Goal: Information Seeking & Learning: Learn about a topic

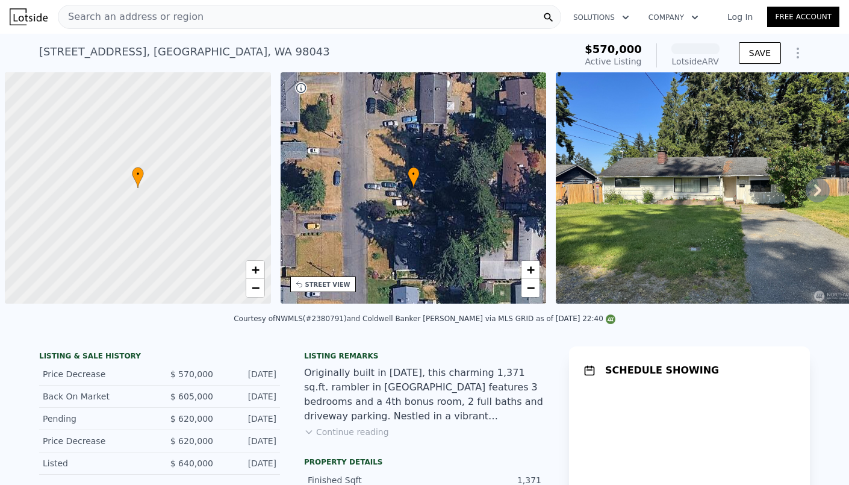
scroll to position [0, 5]
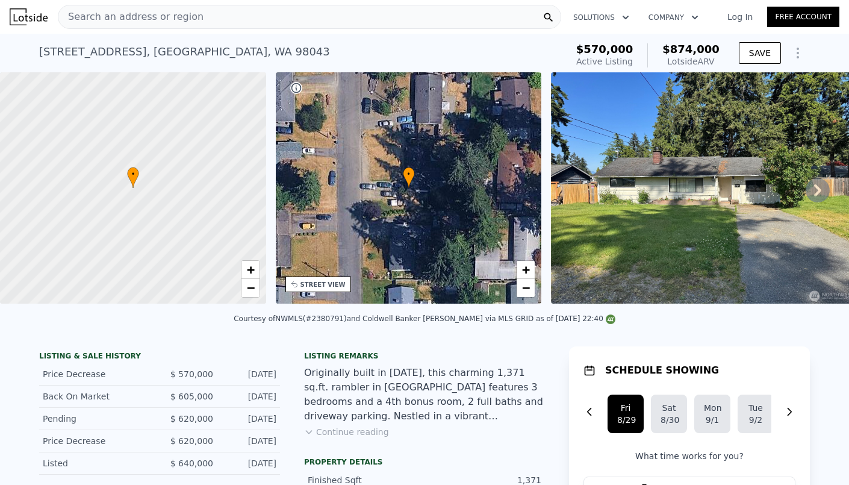
click at [294, 283] on icon at bounding box center [296, 284] width 10 height 10
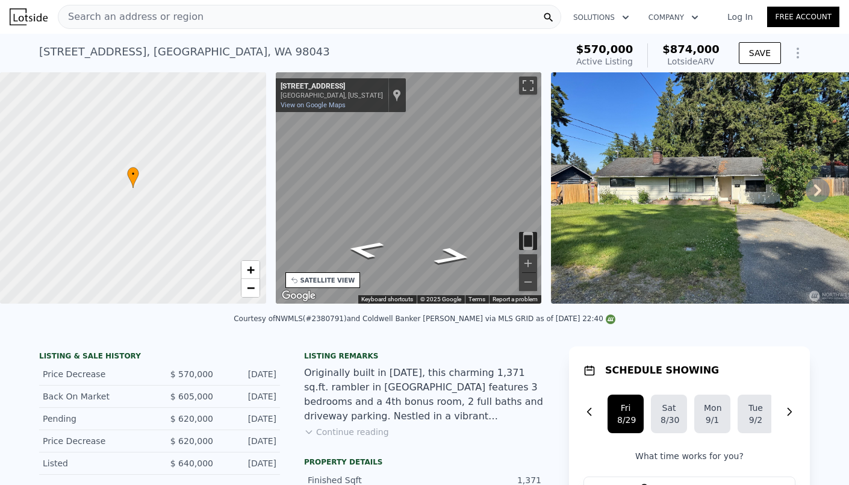
click at [294, 283] on icon at bounding box center [293, 280] width 5 height 5
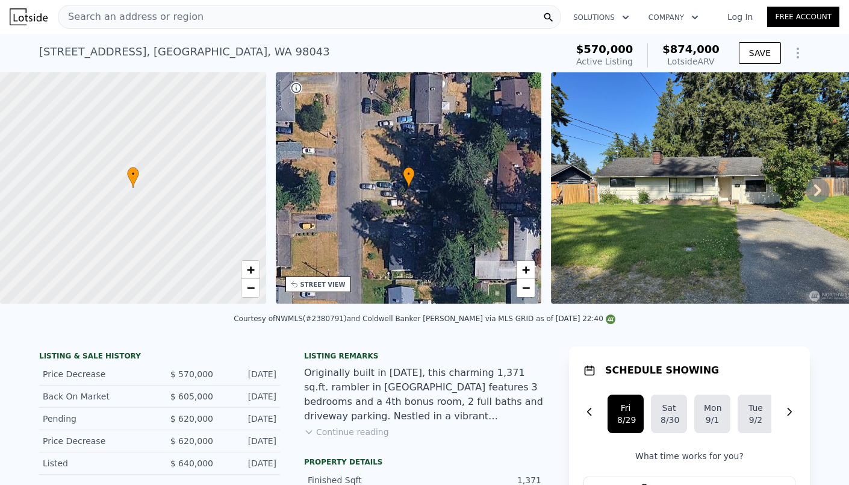
click at [439, 172] on div "• + −" at bounding box center [409, 187] width 266 height 231
click at [810, 189] on icon at bounding box center [818, 190] width 24 height 24
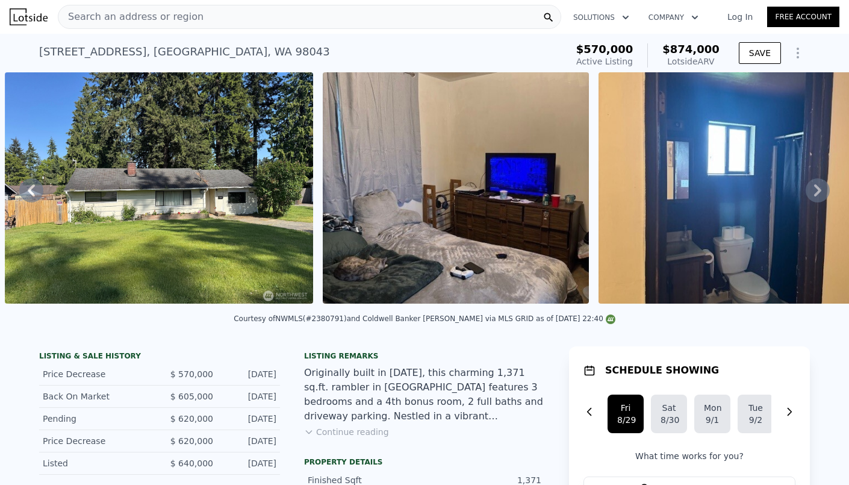
click at [810, 189] on icon at bounding box center [818, 190] width 24 height 24
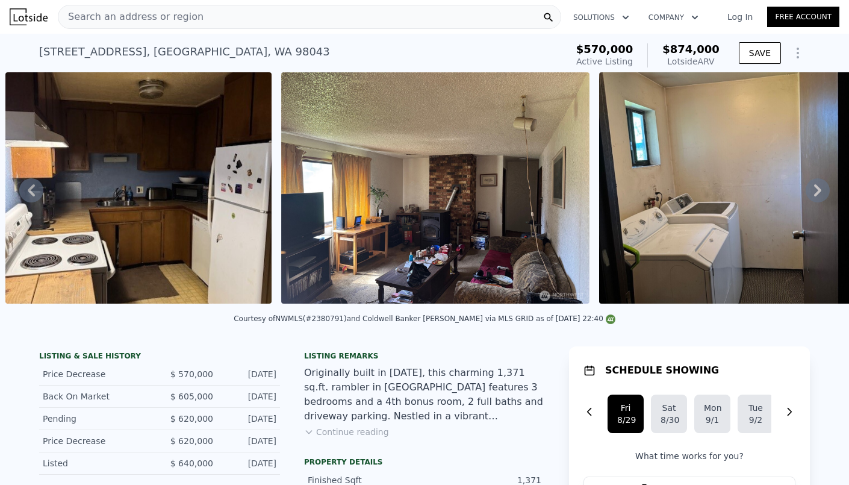
click at [810, 189] on icon at bounding box center [818, 190] width 24 height 24
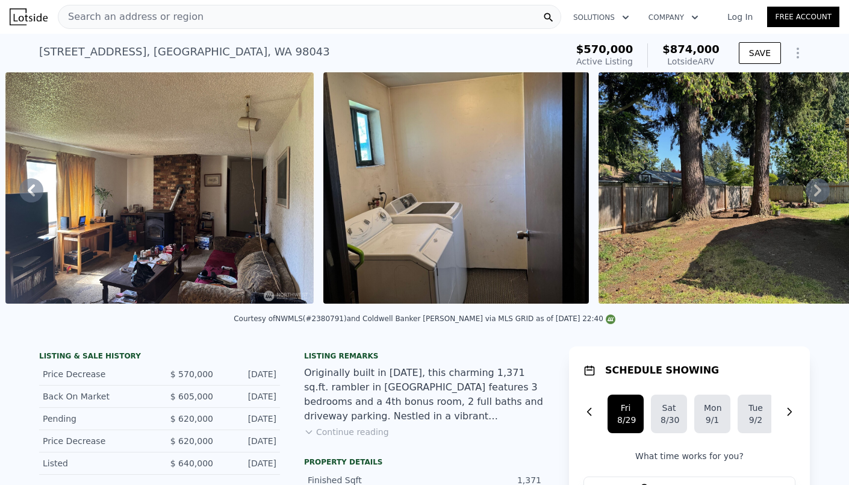
click at [810, 189] on icon at bounding box center [818, 190] width 24 height 24
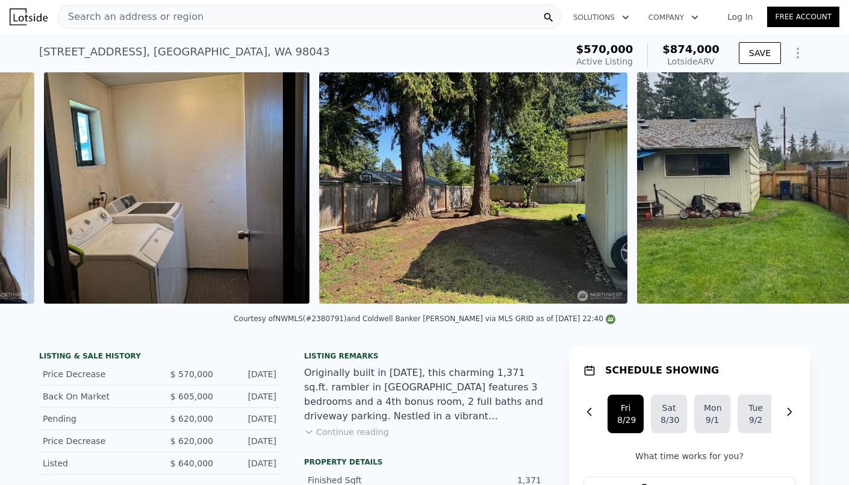
scroll to position [0, 2924]
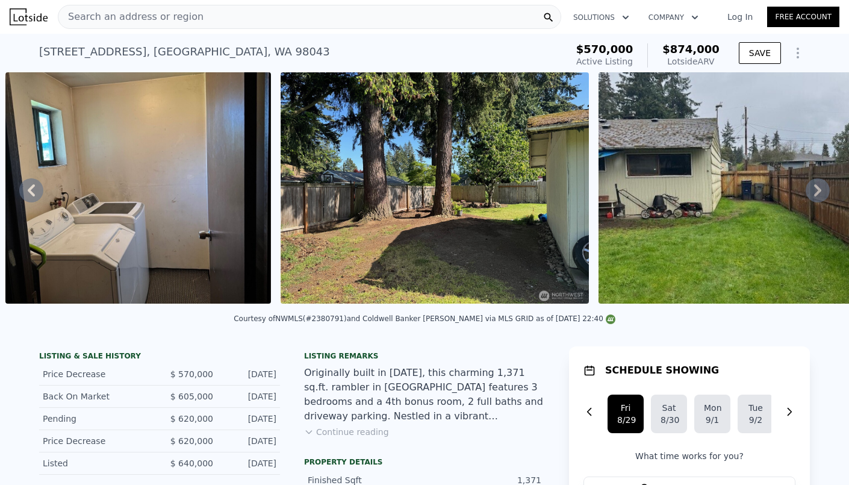
click at [810, 189] on icon at bounding box center [818, 190] width 24 height 24
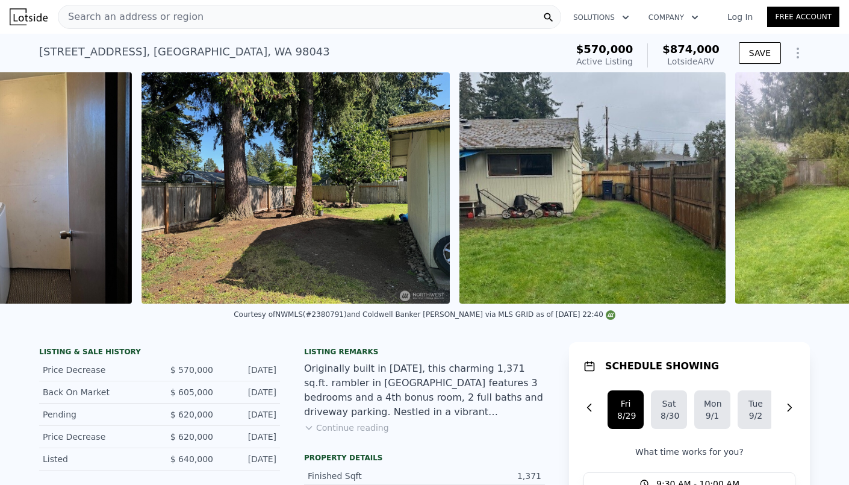
scroll to position [0, 3220]
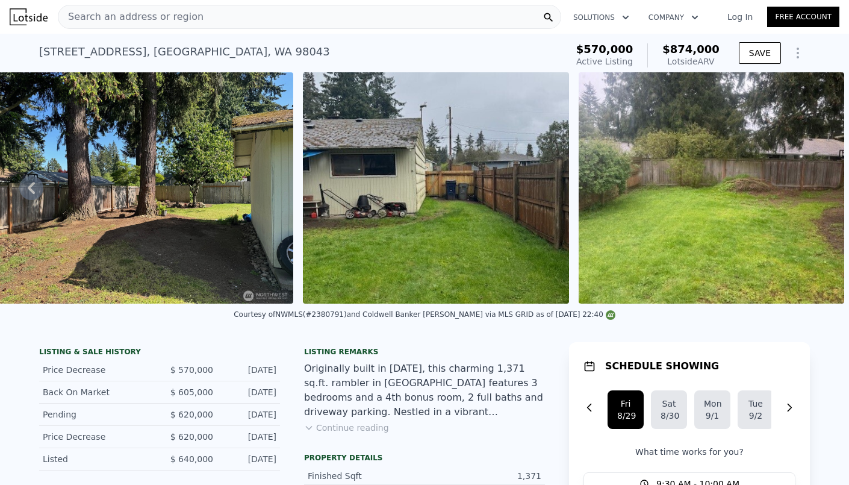
click at [810, 189] on img at bounding box center [712, 187] width 266 height 231
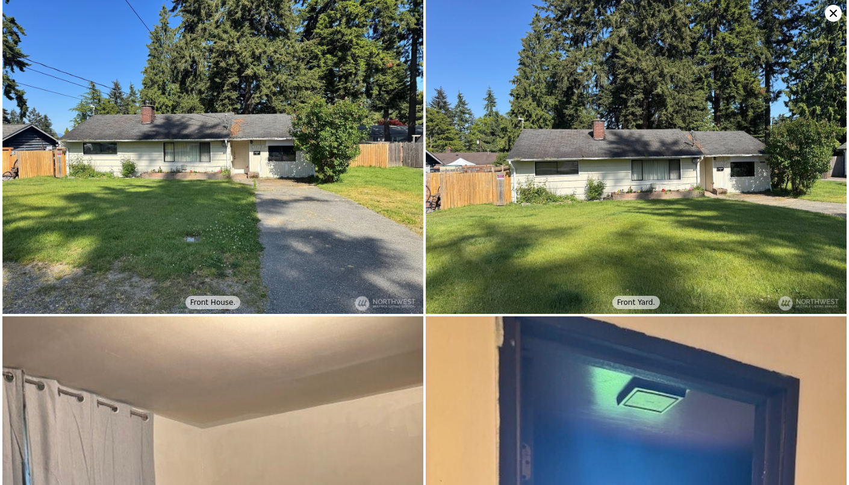
scroll to position [0, 0]
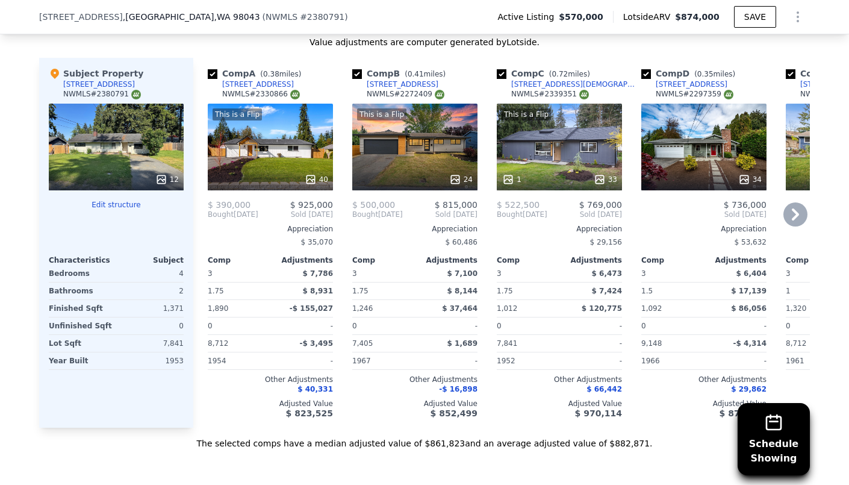
scroll to position [1411, 0]
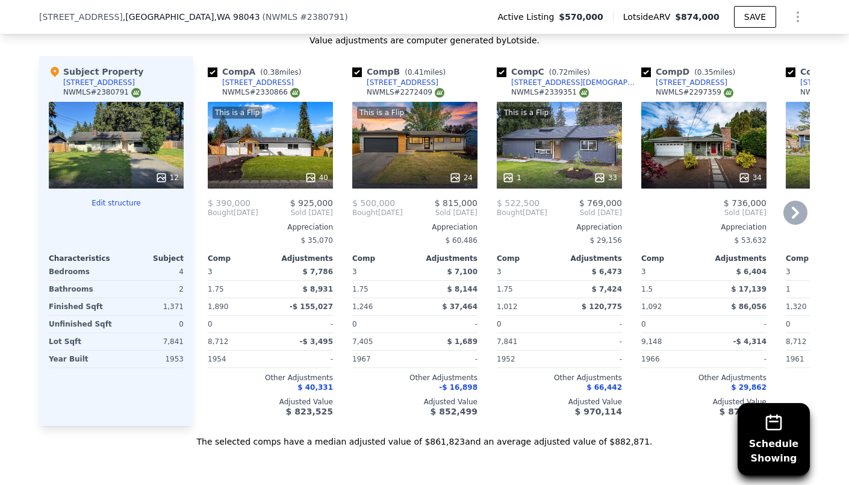
click at [374, 78] on div "[STREET_ADDRESS]" at bounding box center [403, 83] width 72 height 10
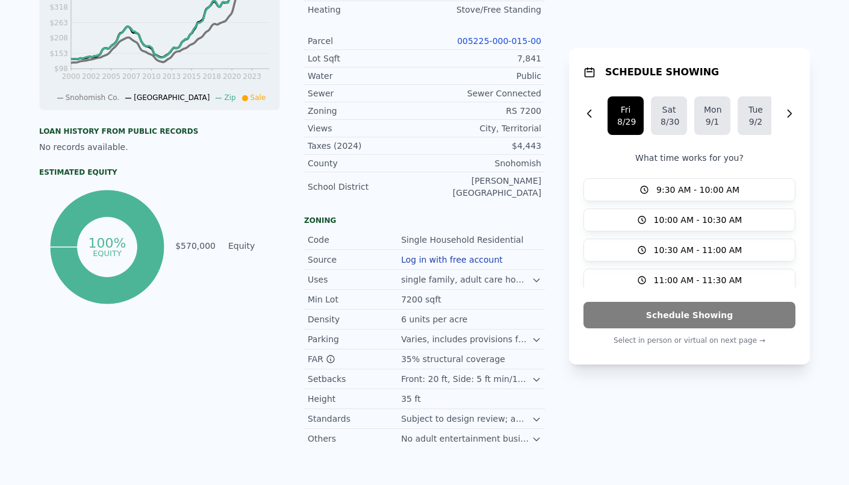
scroll to position [0, 0]
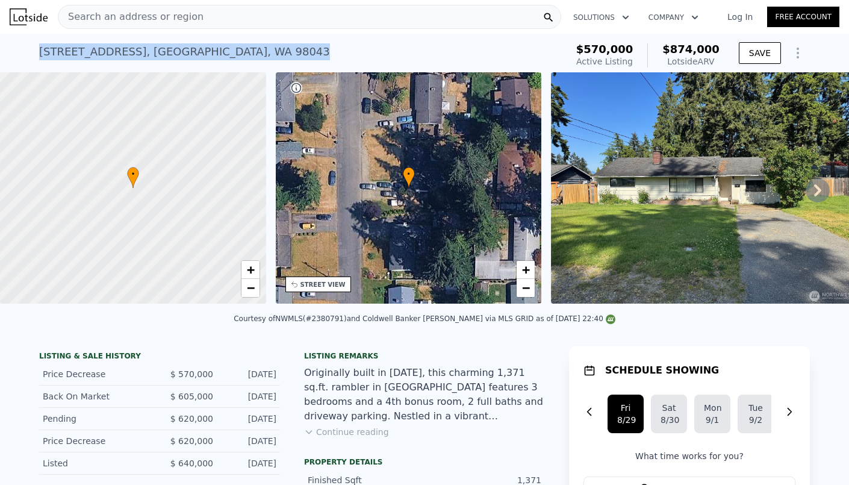
drag, startPoint x: 279, startPoint y: 52, endPoint x: 40, endPoint y: 57, distance: 239.1
click at [40, 57] on div "[STREET_ADDRESS] Active at $570k (~ARV $874k )" at bounding box center [300, 56] width 523 height 34
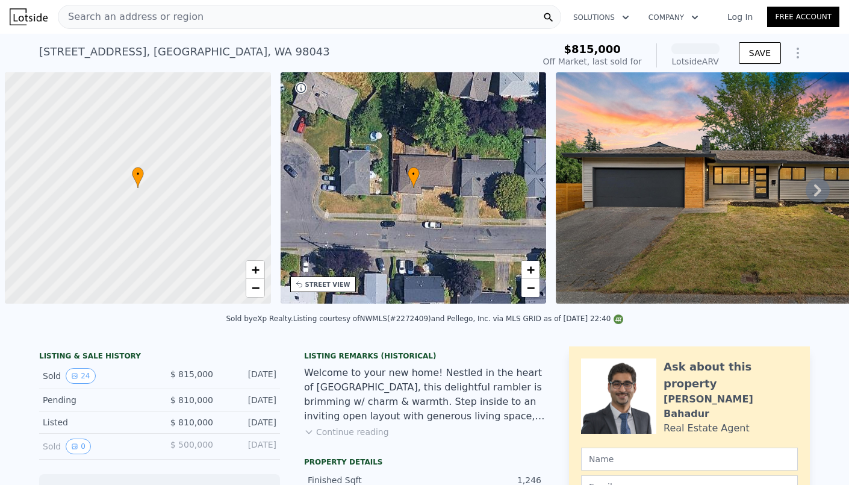
scroll to position [0, 5]
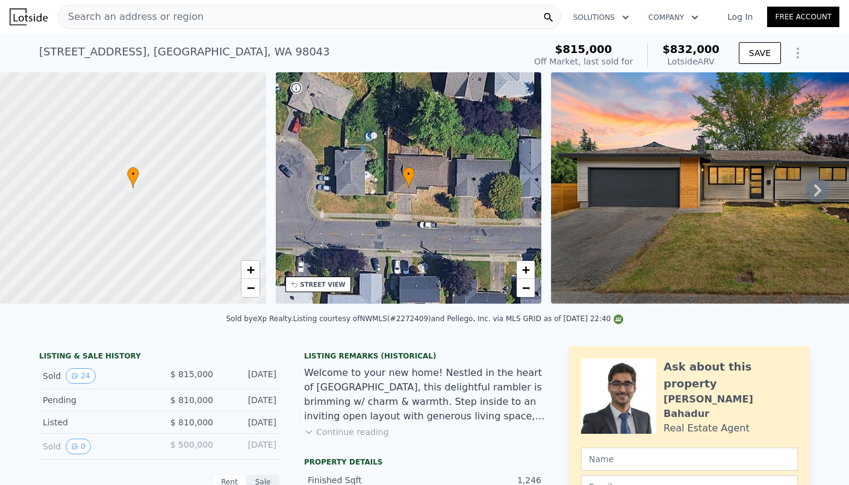
click at [812, 193] on icon at bounding box center [818, 190] width 24 height 24
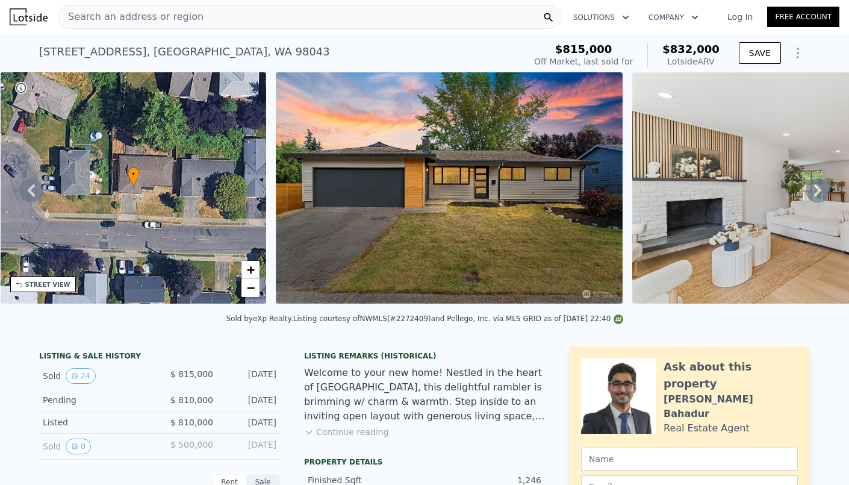
click at [812, 193] on icon at bounding box center [818, 190] width 24 height 24
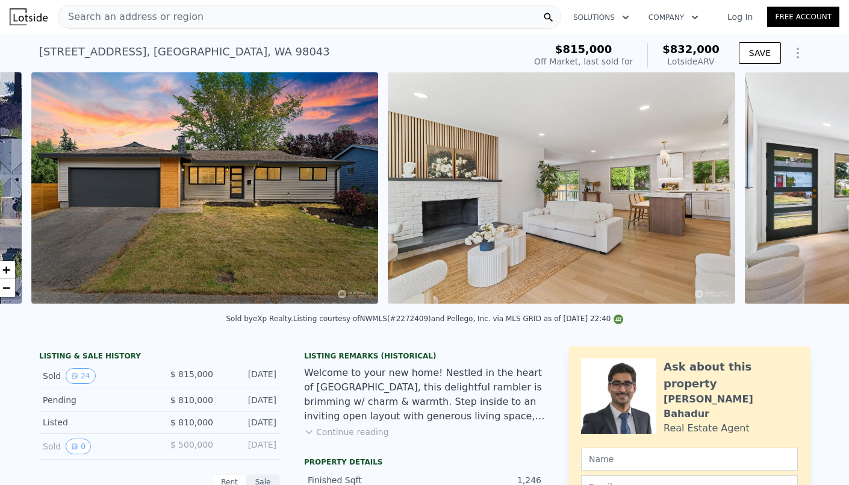
scroll to position [0, 551]
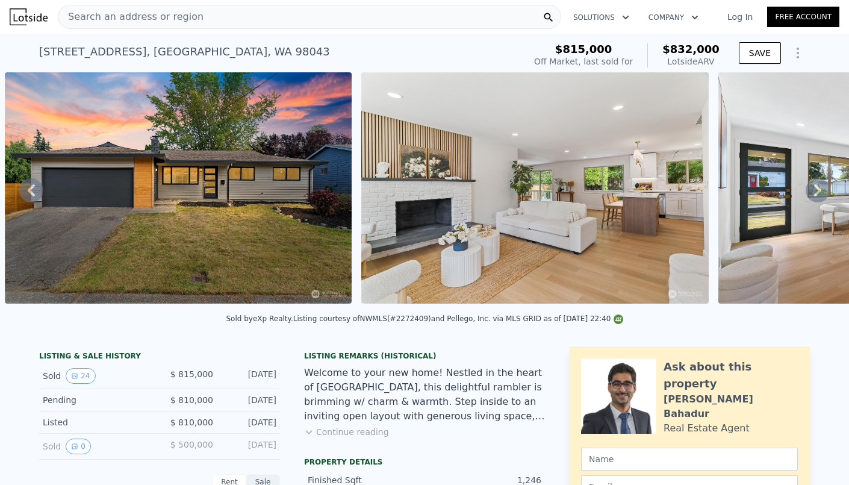
click at [809, 194] on icon at bounding box center [818, 190] width 24 height 24
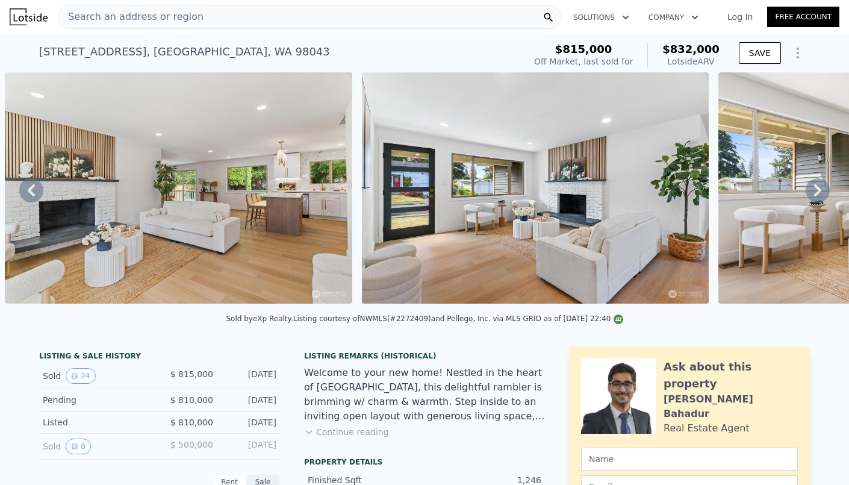
click at [809, 194] on icon at bounding box center [818, 190] width 24 height 24
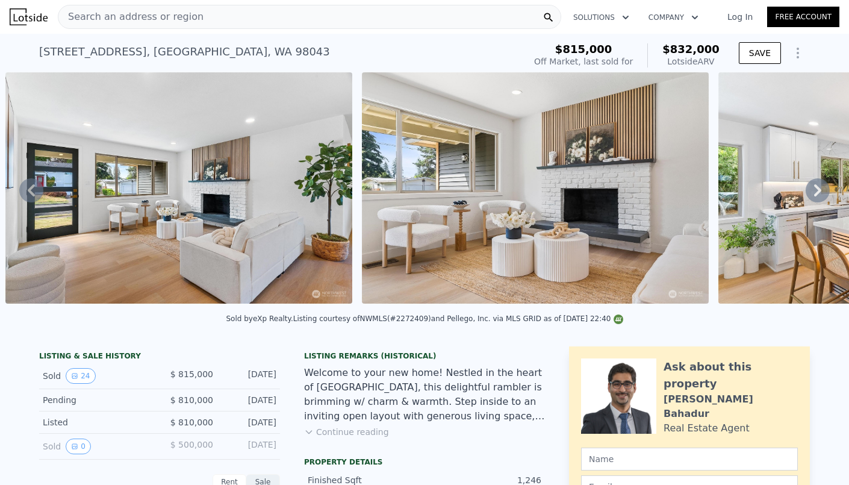
click at [809, 194] on icon at bounding box center [818, 190] width 24 height 24
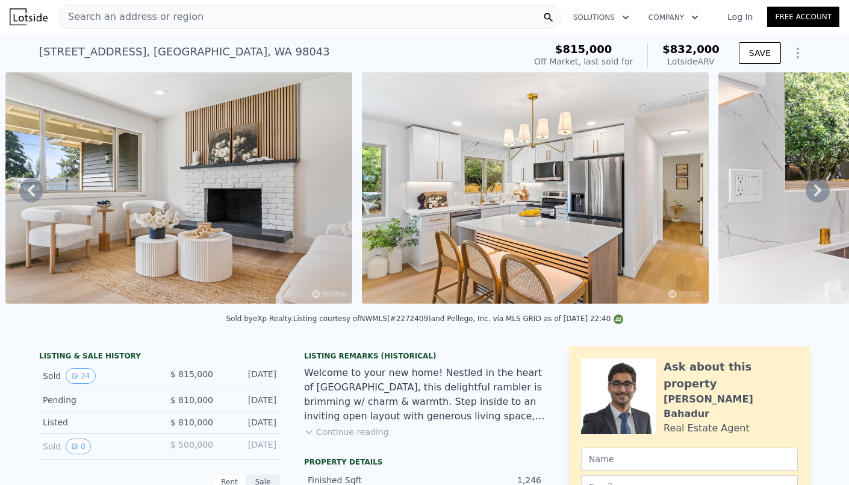
click at [809, 194] on icon at bounding box center [818, 190] width 24 height 24
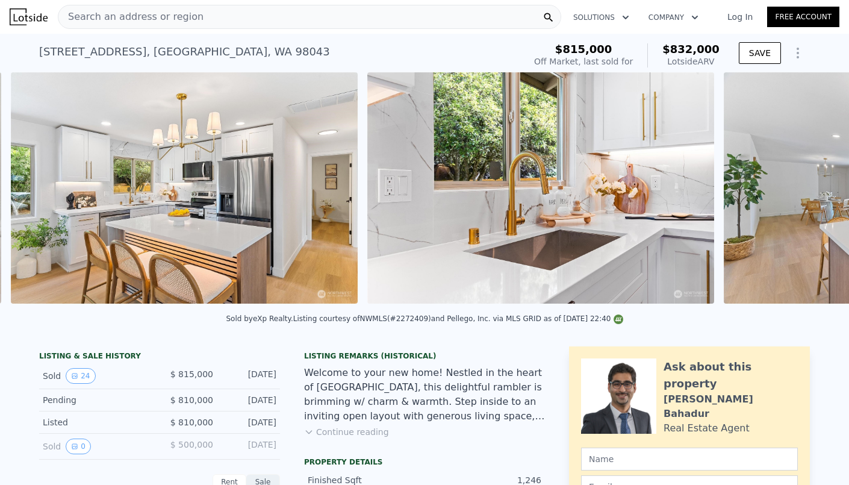
scroll to position [0, 1977]
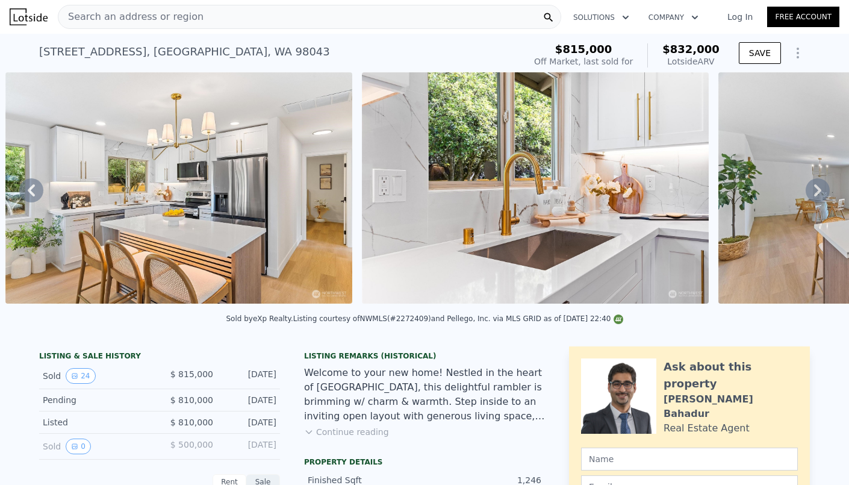
click at [809, 194] on icon at bounding box center [818, 190] width 24 height 24
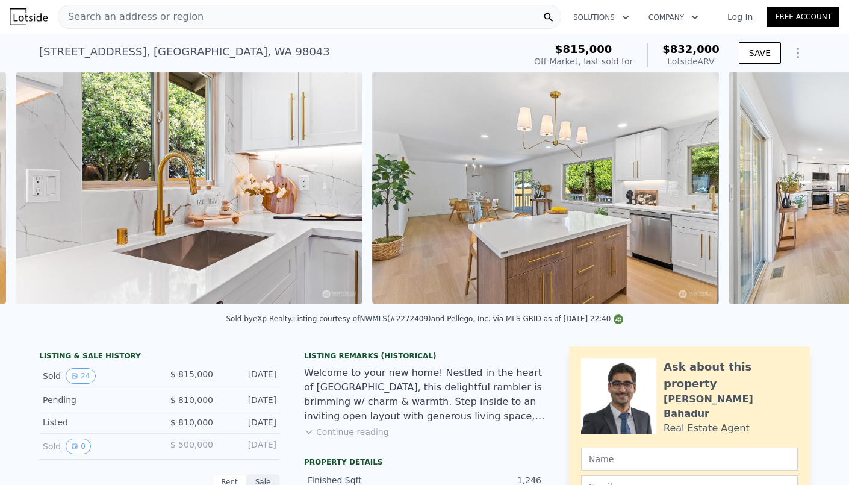
scroll to position [0, 2333]
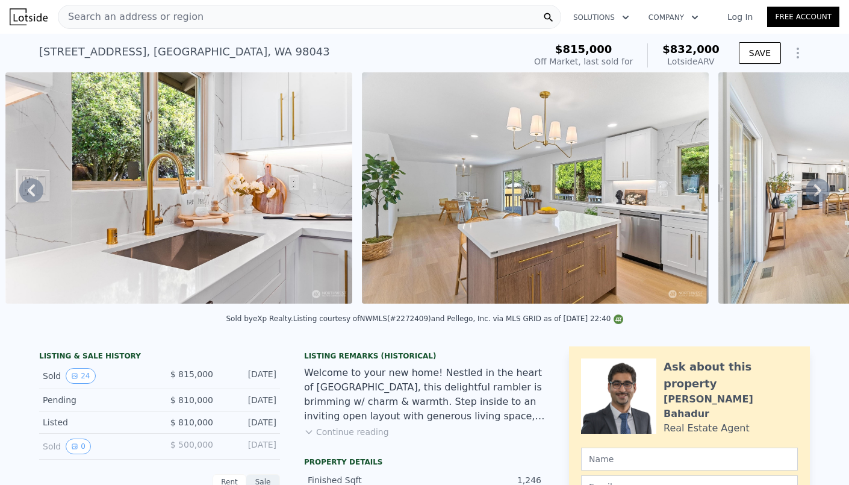
click at [809, 194] on icon at bounding box center [818, 190] width 24 height 24
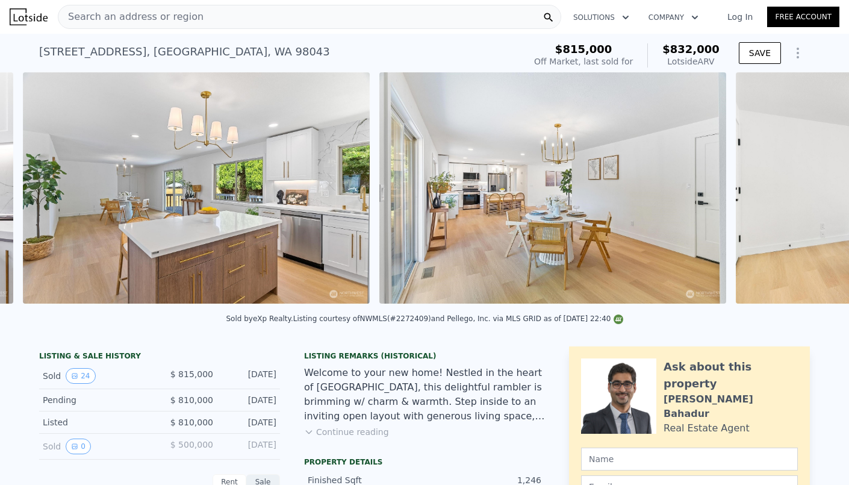
scroll to position [0, 2690]
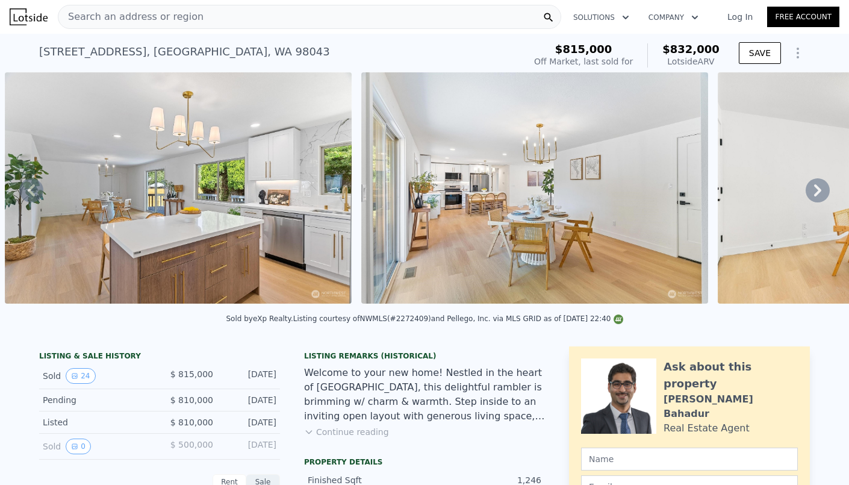
click at [809, 194] on icon at bounding box center [818, 190] width 24 height 24
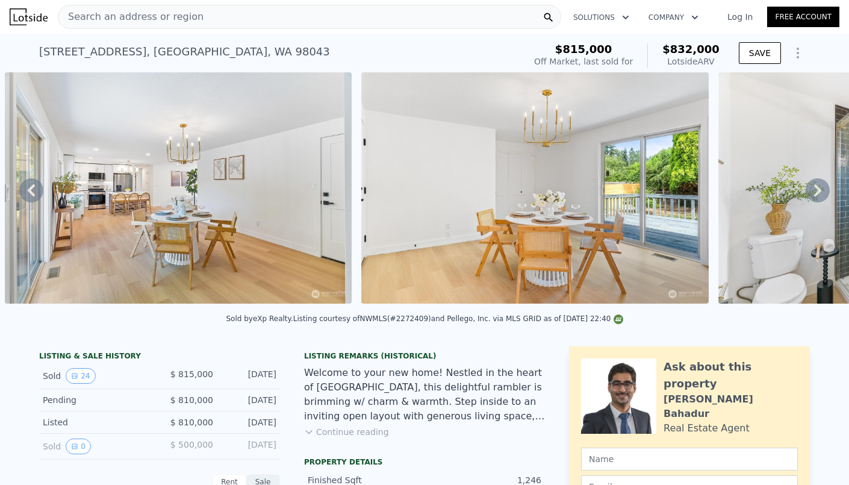
click at [809, 194] on icon at bounding box center [818, 190] width 24 height 24
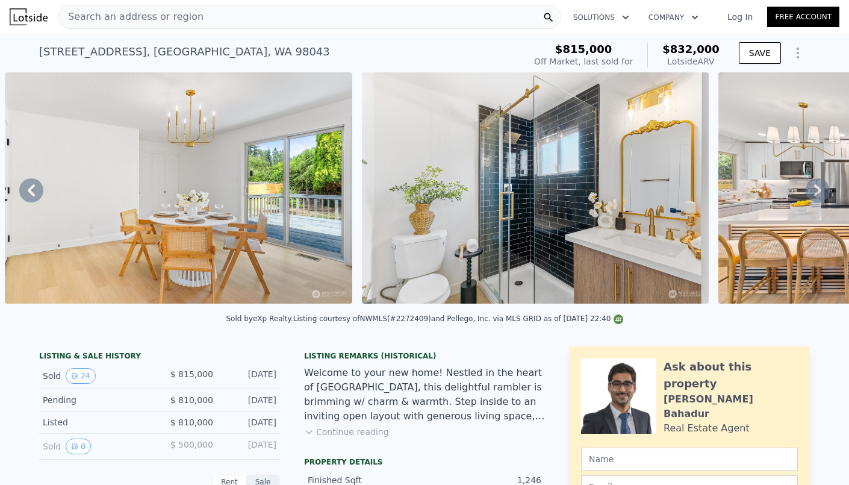
click at [809, 194] on icon at bounding box center [818, 190] width 24 height 24
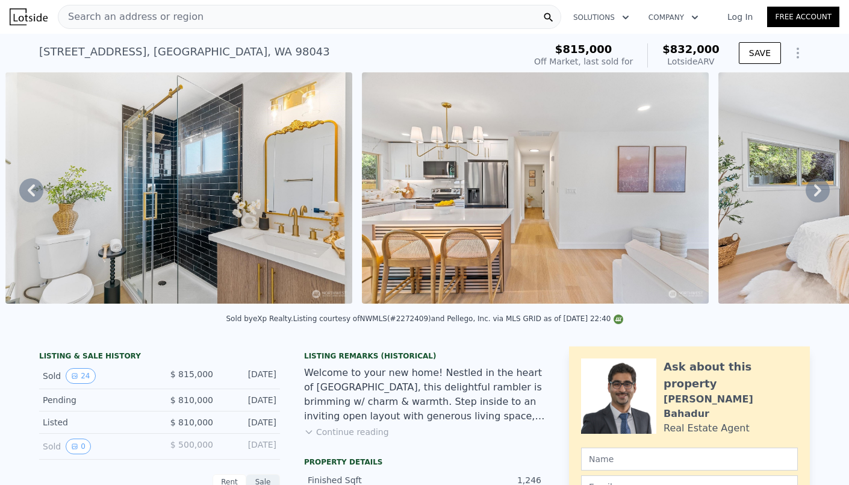
click at [809, 194] on icon at bounding box center [818, 190] width 24 height 24
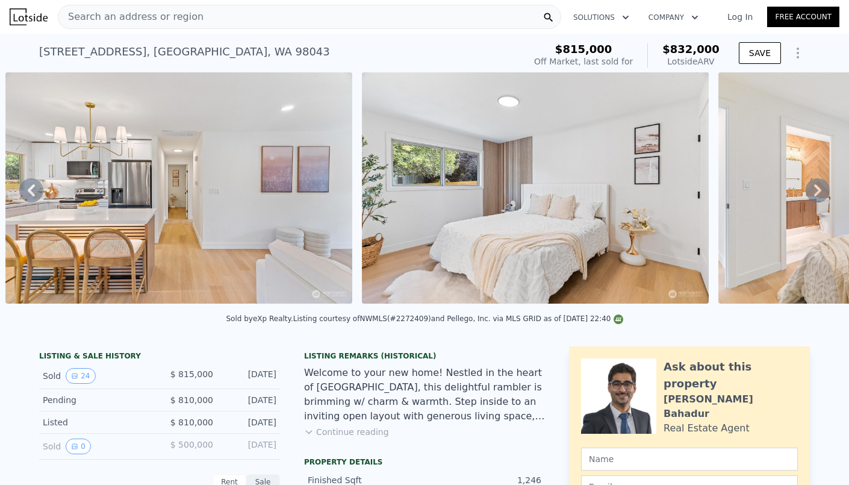
click at [809, 194] on icon at bounding box center [818, 190] width 24 height 24
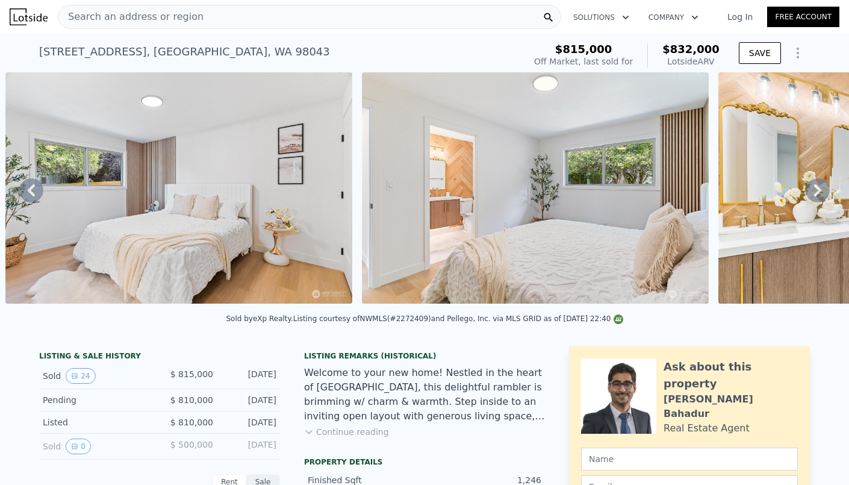
click at [809, 194] on icon at bounding box center [818, 190] width 24 height 24
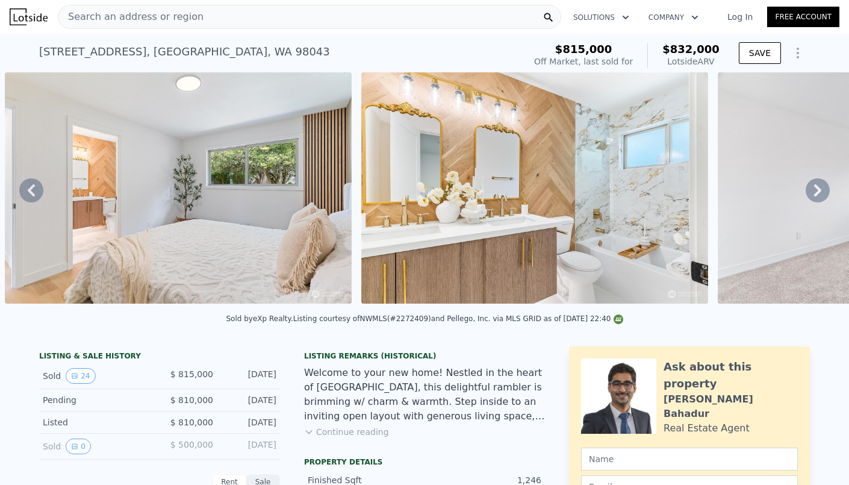
click at [809, 194] on icon at bounding box center [818, 190] width 24 height 24
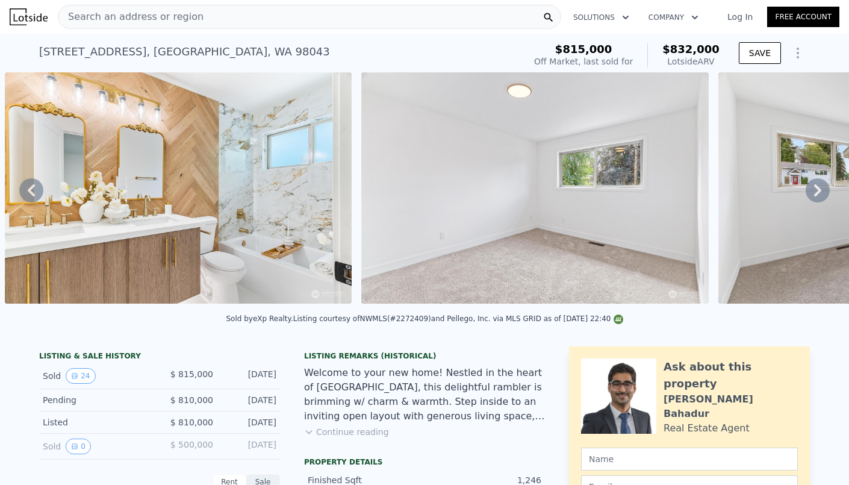
click at [809, 194] on icon at bounding box center [818, 190] width 24 height 24
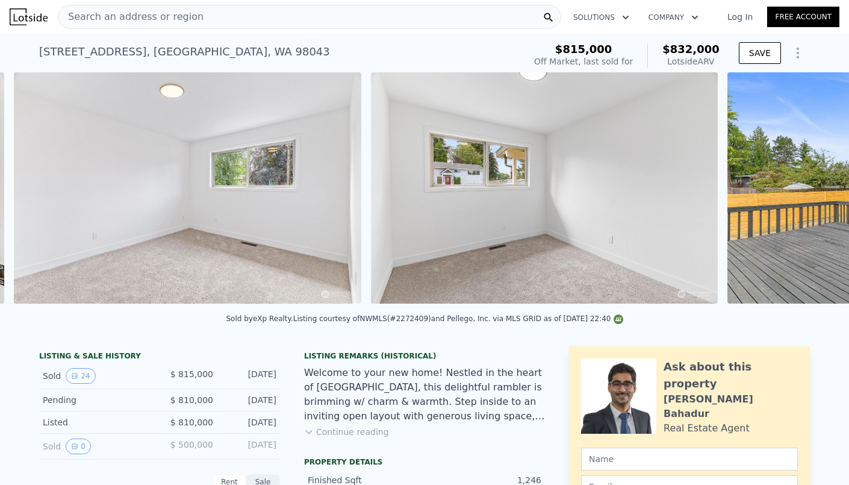
scroll to position [0, 5542]
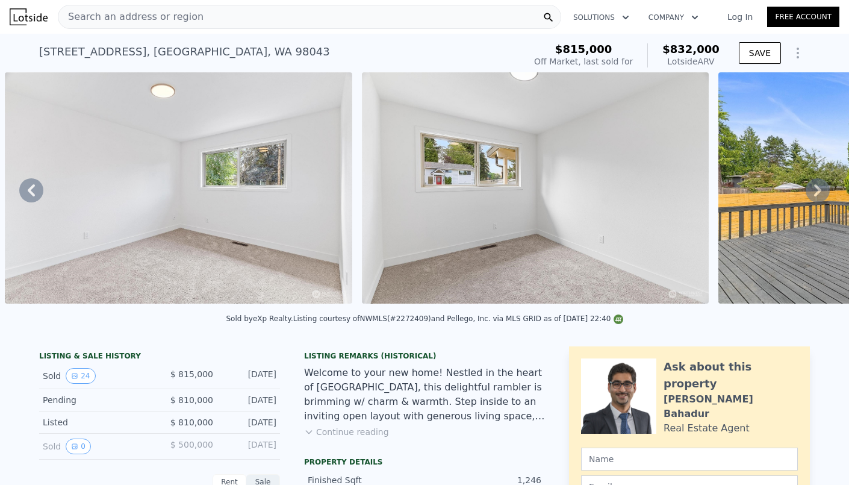
click at [809, 194] on icon at bounding box center [818, 190] width 24 height 24
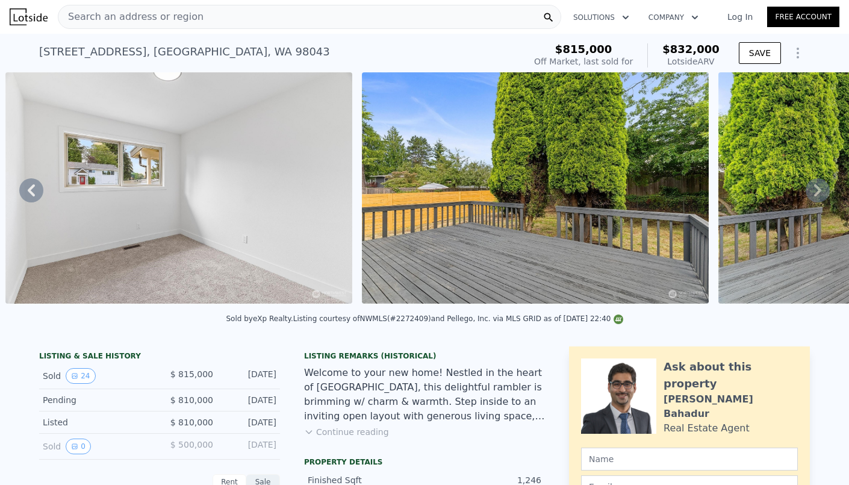
click at [809, 194] on icon at bounding box center [818, 190] width 24 height 24
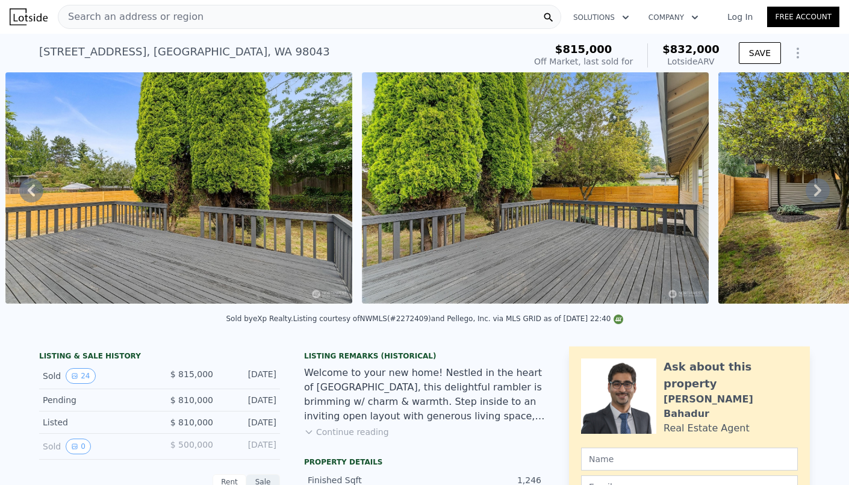
click at [809, 194] on icon at bounding box center [818, 190] width 24 height 24
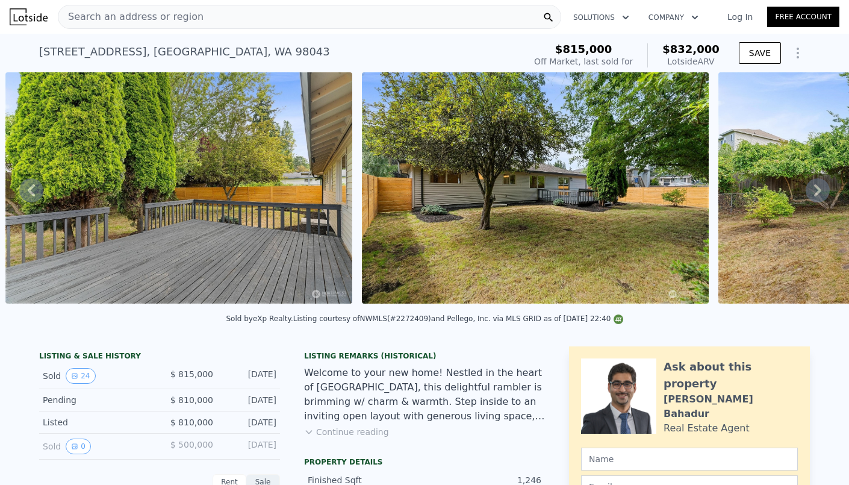
click at [809, 194] on icon at bounding box center [818, 190] width 24 height 24
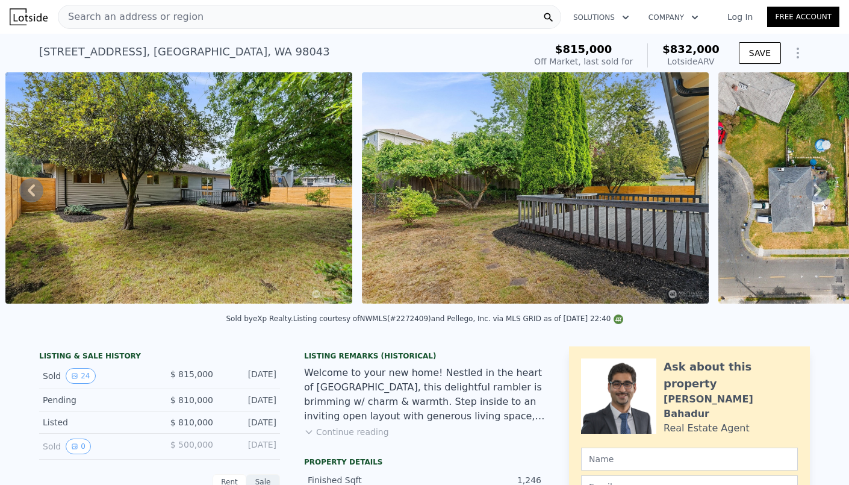
click at [809, 194] on icon at bounding box center [818, 190] width 24 height 24
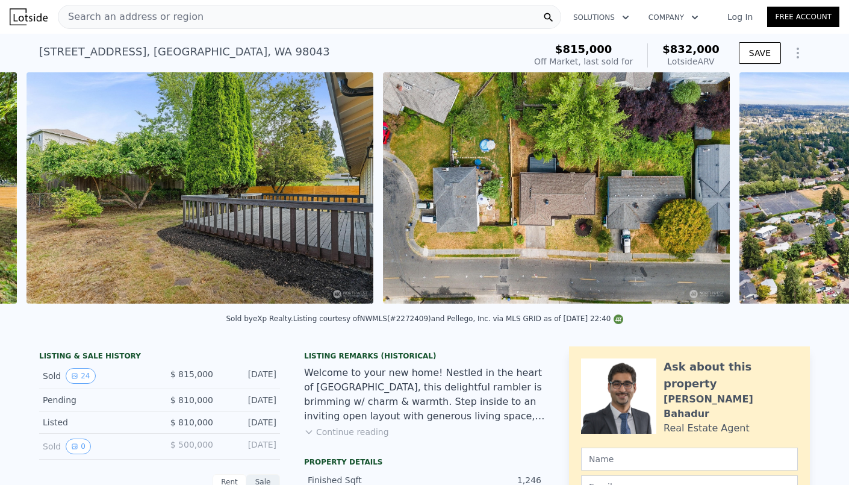
scroll to position [0, 7325]
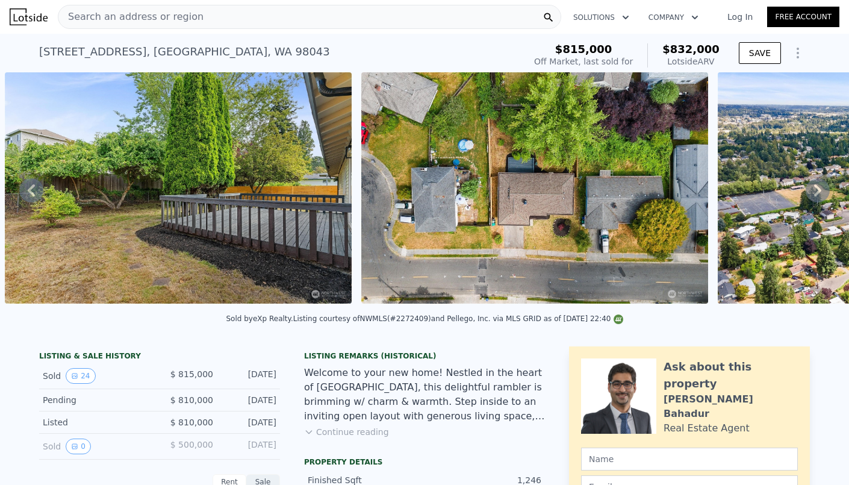
click at [809, 194] on icon at bounding box center [818, 190] width 24 height 24
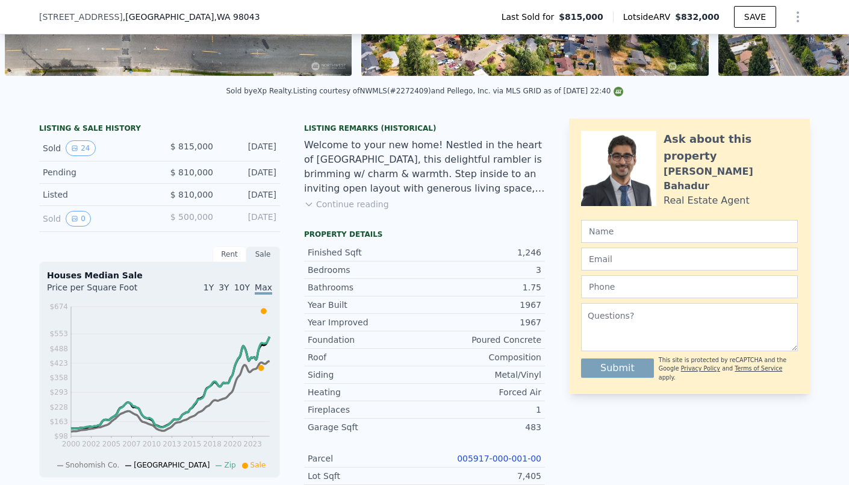
scroll to position [227, 0]
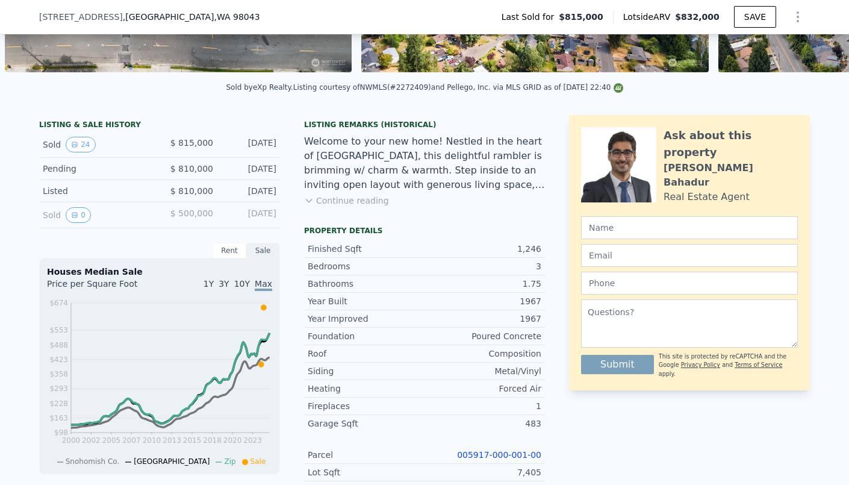
click at [341, 202] on button "Continue reading" at bounding box center [346, 200] width 85 height 12
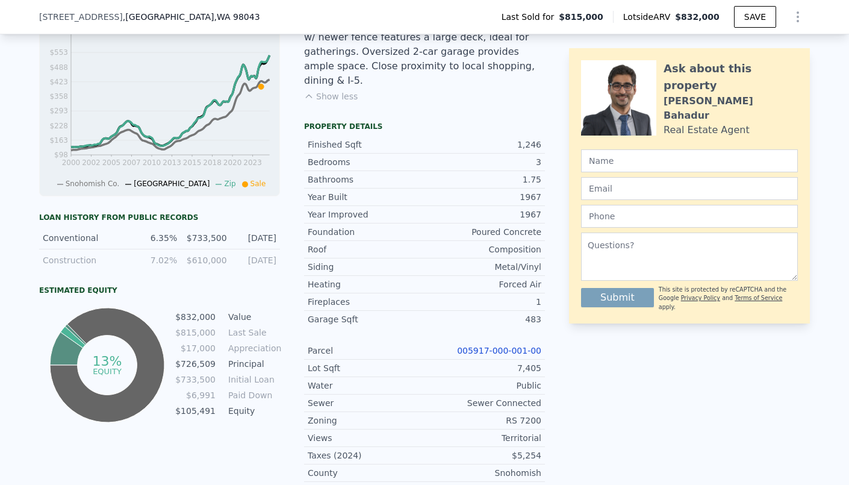
scroll to position [568, 0]
